Goal: Information Seeking & Learning: Learn about a topic

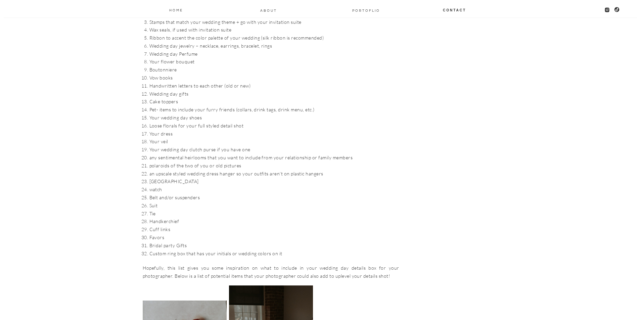
scroll to position [772, 0]
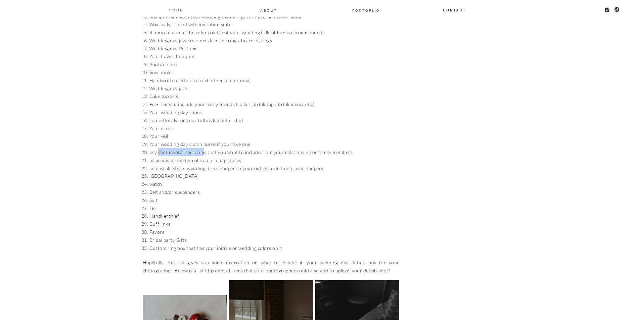
drag, startPoint x: 204, startPoint y: 144, endPoint x: 159, endPoint y: 146, distance: 45.4
click at [159, 148] on li "any sentimental heirlooms that you want to include from your relationship or fa…" at bounding box center [274, 152] width 250 height 8
click at [309, 100] on li "Pet- items to include your furry friends (collars, drink tags, drink menu, etc.)" at bounding box center [274, 104] width 250 height 8
click at [190, 165] on li "an upscale styled wedding dress hanger so your outfits aren’t on plastic hangers" at bounding box center [274, 169] width 250 height 8
drag, startPoint x: 200, startPoint y: 185, endPoint x: 148, endPoint y: 184, distance: 51.7
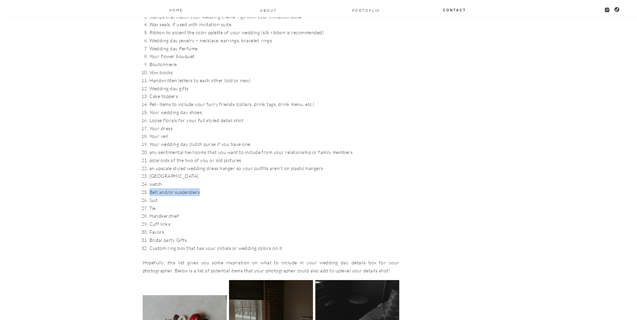
click at [149, 188] on li "Belt and/or suspenders" at bounding box center [274, 192] width 250 height 8
drag, startPoint x: 148, startPoint y: 184, endPoint x: 229, endPoint y: 184, distance: 80.3
click at [229, 188] on li "Belt and/or suspenders" at bounding box center [274, 192] width 250 height 8
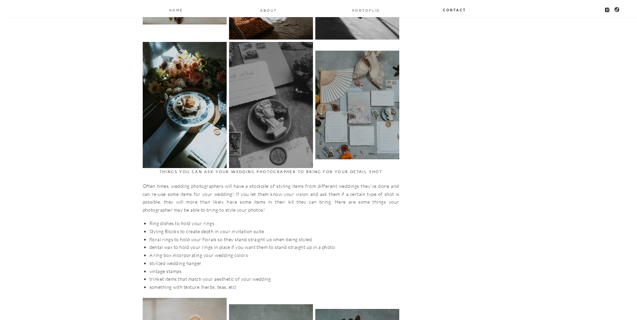
scroll to position [1142, 0]
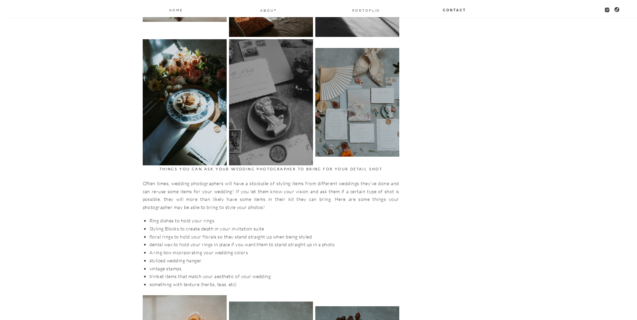
click at [312, 180] on p "Often times, wedding photographers will have a stockpile of styling items from …" at bounding box center [271, 196] width 257 height 32
drag, startPoint x: 218, startPoint y: 199, endPoint x: 298, endPoint y: 194, distance: 79.4
click at [298, 194] on p "Often times, wedding photographers will have a stockpile of styling items from …" at bounding box center [271, 196] width 257 height 32
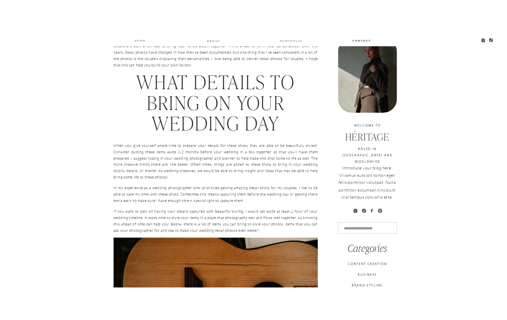
scroll to position [230, 0]
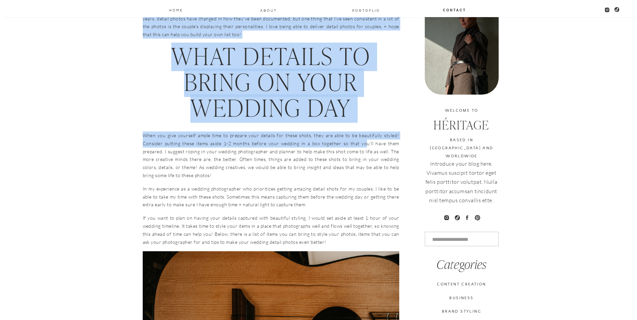
drag, startPoint x: 399, startPoint y: 144, endPoint x: 348, endPoint y: 142, distance: 51.4
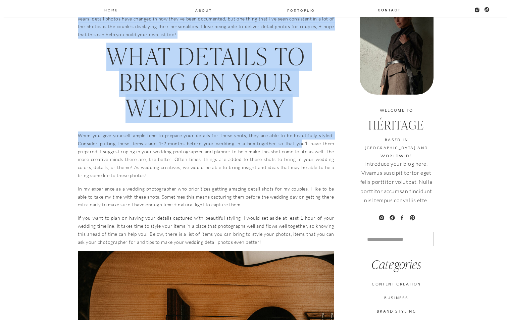
click at [129, 143] on p "When you give yourself ample time to prepare your details for these shots, they…" at bounding box center [206, 156] width 257 height 48
click at [266, 139] on p "When you give yourself ample time to prepare your details for these shots, they…" at bounding box center [206, 156] width 257 height 48
drag, startPoint x: 332, startPoint y: 144, endPoint x: 78, endPoint y: 148, distance: 254.2
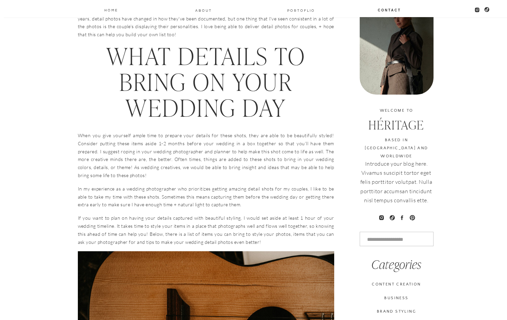
click at [131, 179] on p "When you give yourself ample time to prepare your details for these shots, they…" at bounding box center [206, 156] width 257 height 48
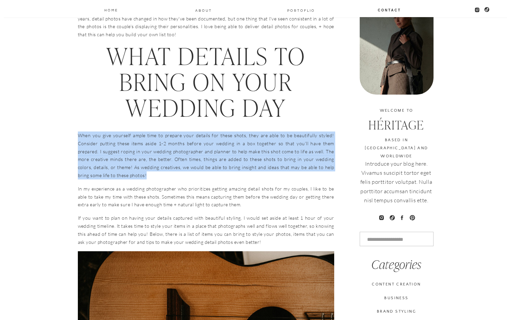
drag, startPoint x: 131, startPoint y: 177, endPoint x: 78, endPoint y: 136, distance: 67.2
click at [78, 136] on p "When you give yourself ample time to prepare your details for these shots, they…" at bounding box center [206, 156] width 257 height 48
copy p "When you give yourself ample time to prepare your details for these shots, they…"
